Goal: Transaction & Acquisition: Book appointment/travel/reservation

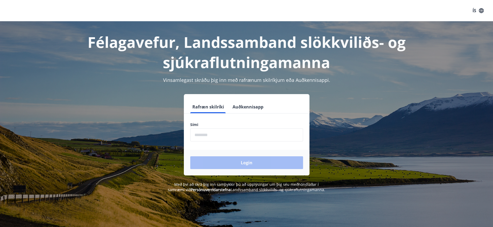
click at [229, 134] on input "phone" at bounding box center [246, 135] width 113 height 13
type input "********"
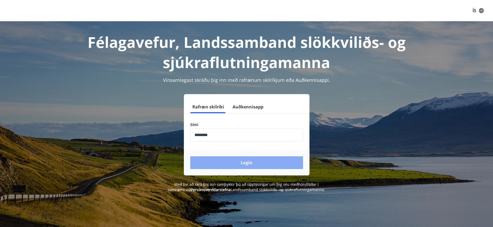
click at [230, 159] on button "Login" at bounding box center [246, 163] width 113 height 13
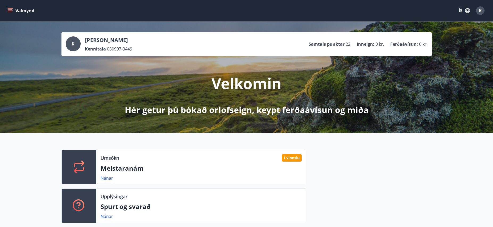
click at [11, 6] on button "Valmynd" at bounding box center [21, 11] width 30 height 10
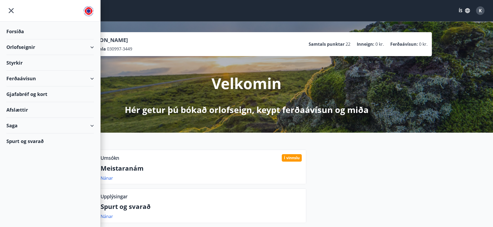
click at [24, 47] on div "Orlofseignir" at bounding box center [50, 47] width 88 height 16
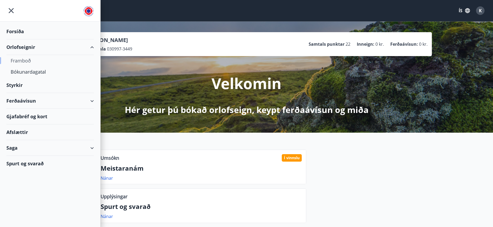
click at [21, 63] on div "Framboð" at bounding box center [50, 60] width 79 height 11
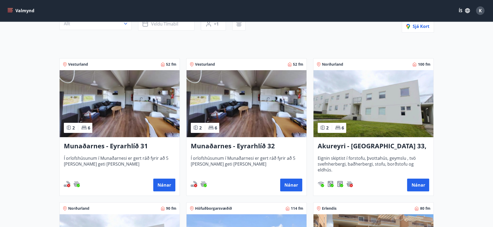
scroll to position [85, 0]
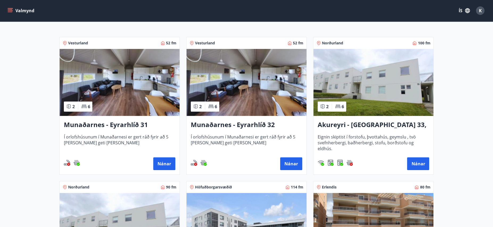
click at [117, 127] on h3 "Munaðarnes - Eyrarhlíð 31" at bounding box center [120, 125] width 112 height 10
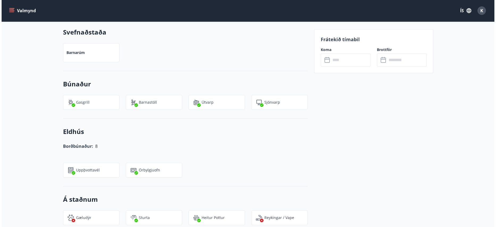
scroll to position [405, 0]
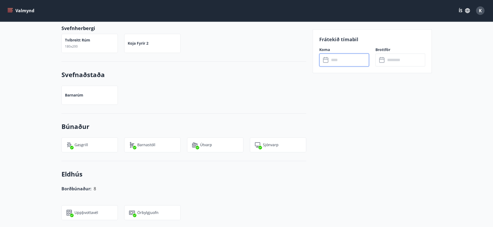
click at [344, 60] on input "text" at bounding box center [350, 60] width 40 height 13
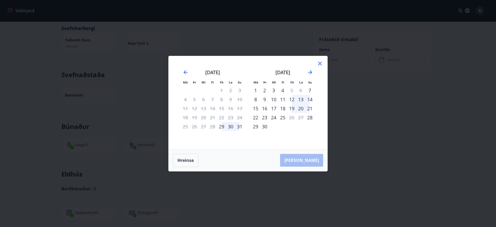
click at [293, 99] on div "12" at bounding box center [291, 99] width 9 height 9
click at [311, 100] on div "14" at bounding box center [310, 99] width 9 height 9
